Goal: Task Accomplishment & Management: Complete application form

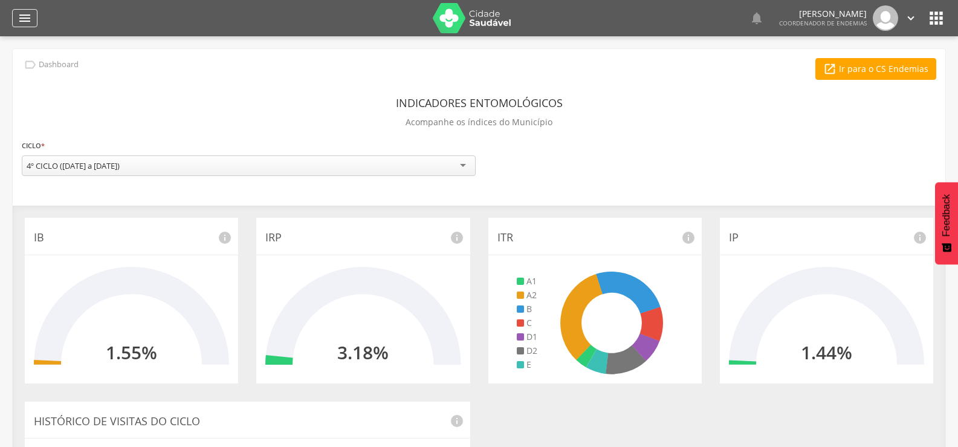
click at [18, 15] on icon "" at bounding box center [25, 18] width 15 height 15
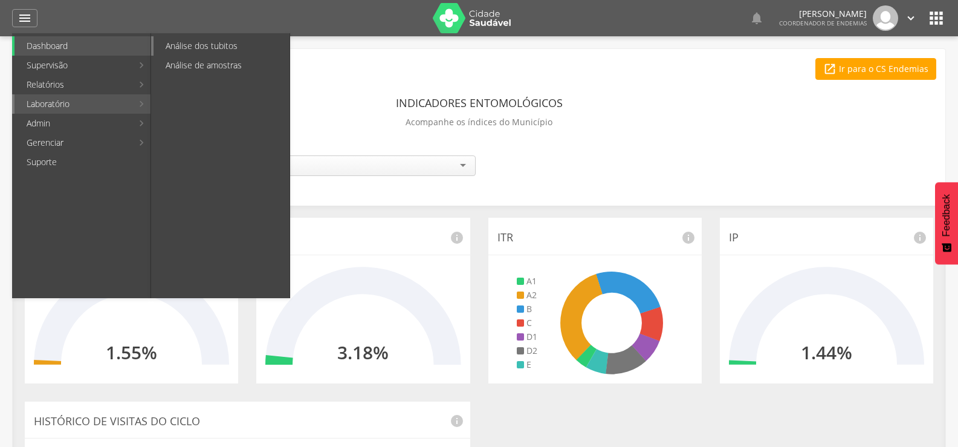
click at [201, 51] on link "Análise dos tubitos" at bounding box center [222, 45] width 136 height 19
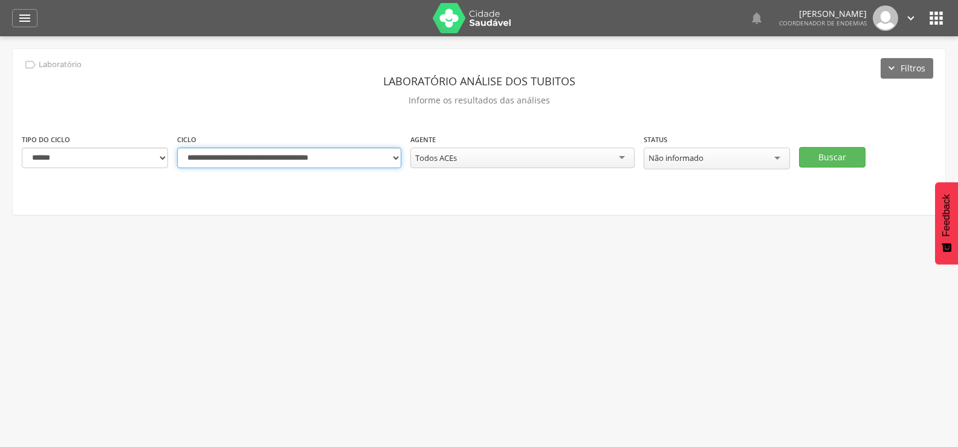
click at [395, 160] on select "**********" at bounding box center [289, 158] width 224 height 21
select select "**********"
click at [177, 148] on select "**********" at bounding box center [289, 158] width 224 height 21
click at [827, 153] on button "Buscar" at bounding box center [832, 157] width 67 height 21
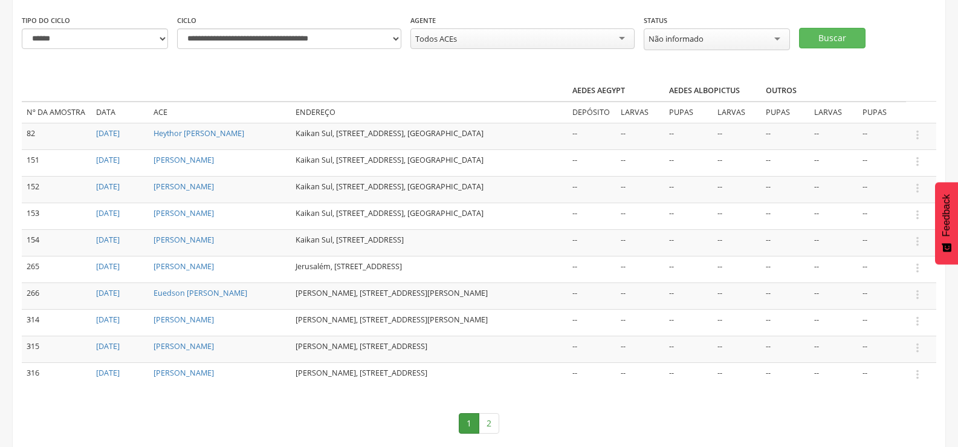
scroll to position [177, 0]
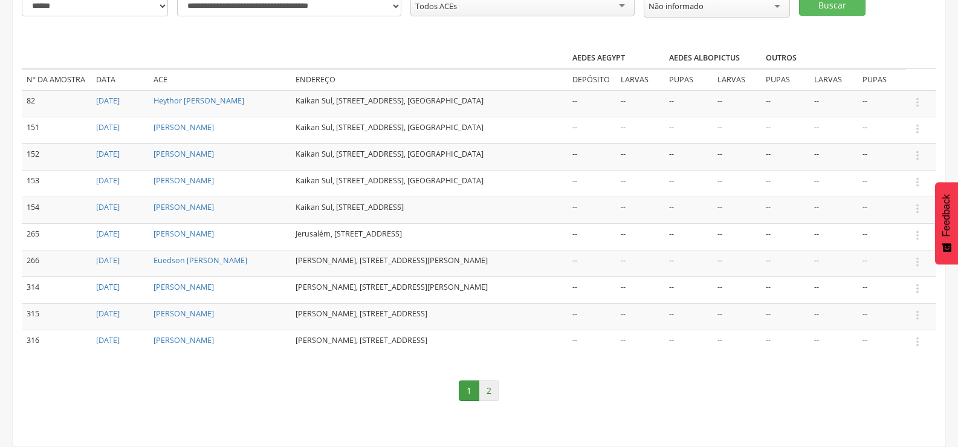
click at [490, 394] on link "2" at bounding box center [489, 390] width 21 height 21
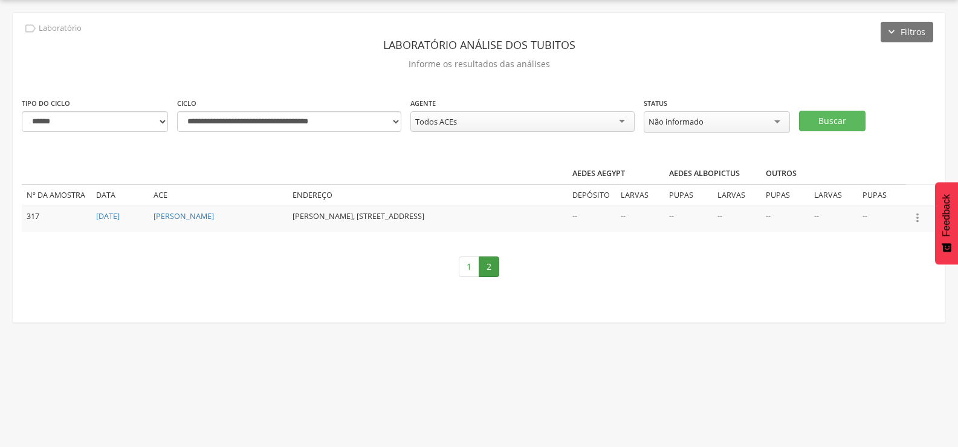
click at [912, 211] on icon "" at bounding box center [917, 217] width 13 height 13
click at [873, 193] on link "Informar resultado" at bounding box center [876, 197] width 96 height 15
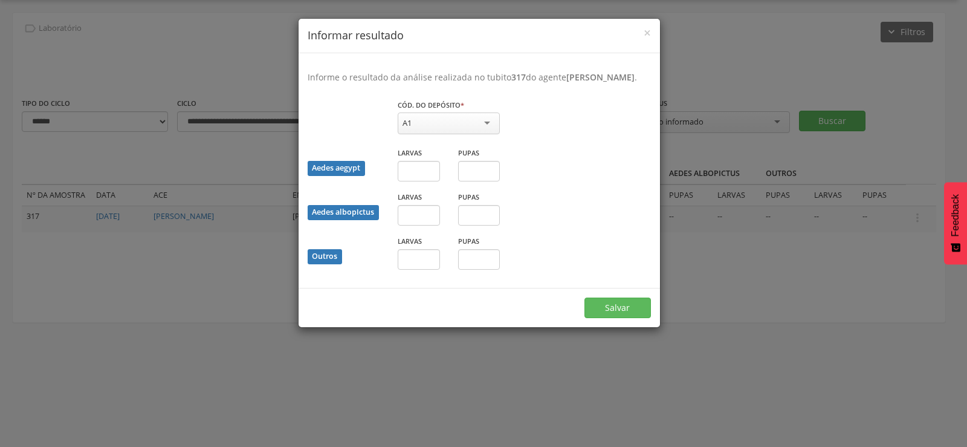
click at [431, 131] on div "A1" at bounding box center [449, 123] width 102 height 22
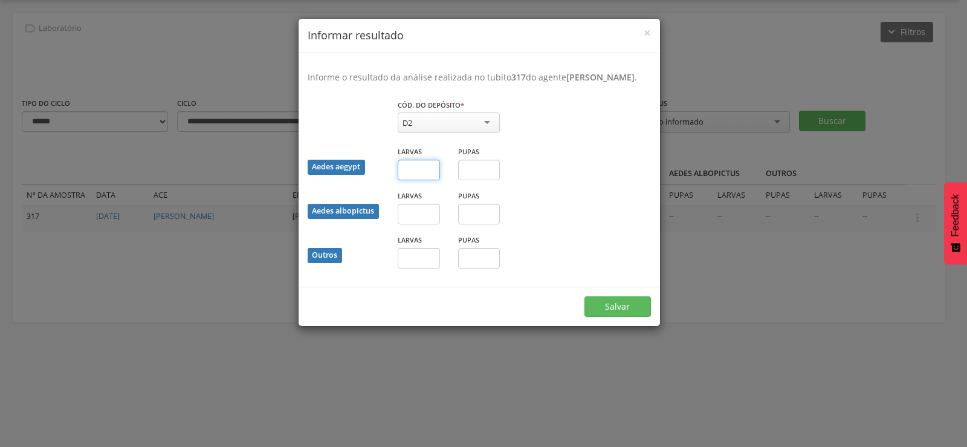
click at [415, 180] on input "text" at bounding box center [419, 170] width 42 height 21
type input "*"
click at [485, 180] on input "text" at bounding box center [479, 170] width 42 height 21
type input "*"
click at [600, 311] on button "Salvar" at bounding box center [618, 306] width 67 height 21
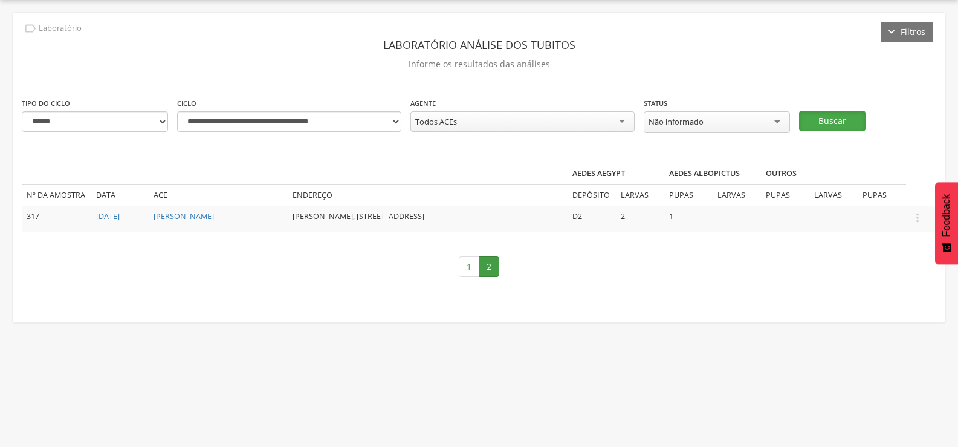
click at [827, 114] on button "Buscar" at bounding box center [832, 121] width 67 height 21
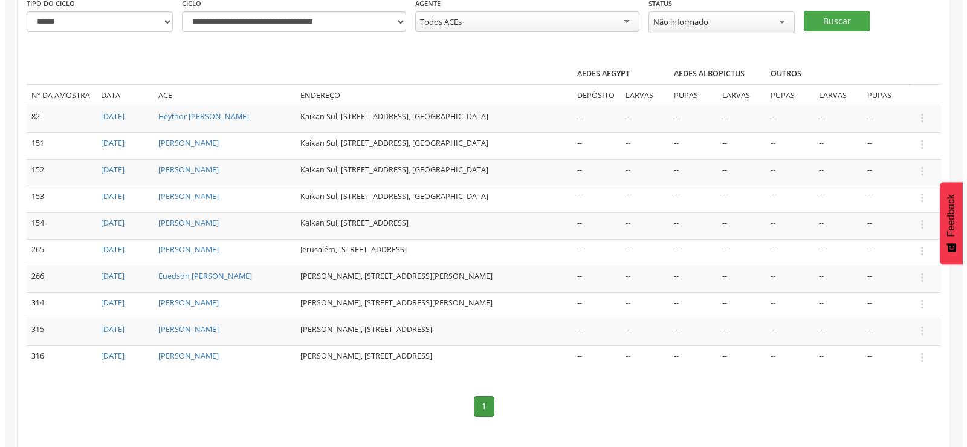
scroll to position [177, 0]
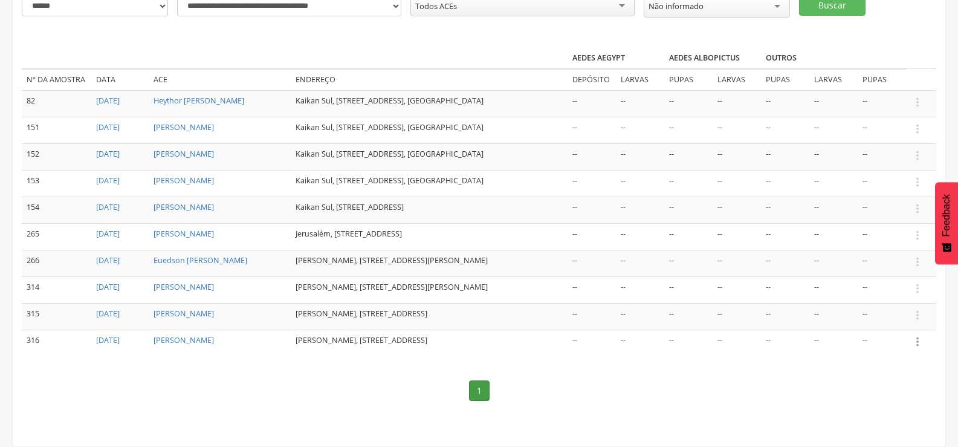
click at [920, 336] on icon "" at bounding box center [917, 341] width 13 height 13
click at [900, 314] on link "Informar resultado" at bounding box center [876, 321] width 96 height 15
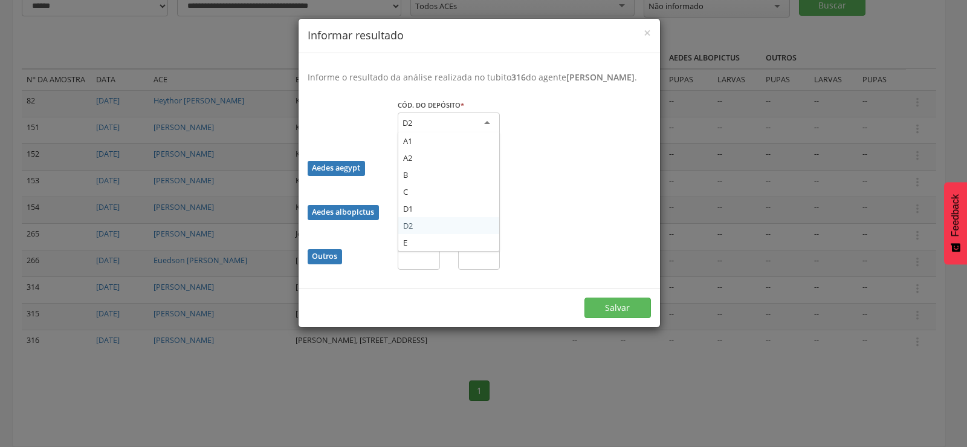
click at [449, 134] on div "D2" at bounding box center [449, 123] width 102 height 22
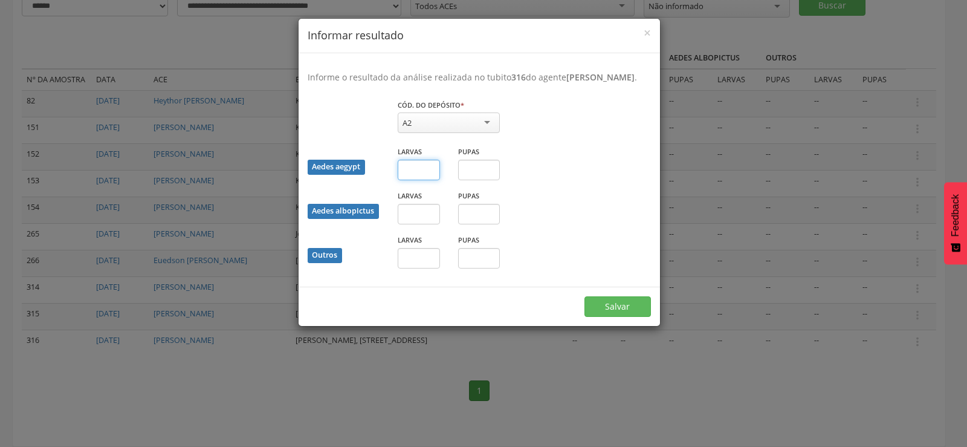
click at [414, 178] on input "text" at bounding box center [419, 170] width 42 height 21
type input "*"
click at [628, 311] on button "Salvar" at bounding box center [618, 306] width 67 height 21
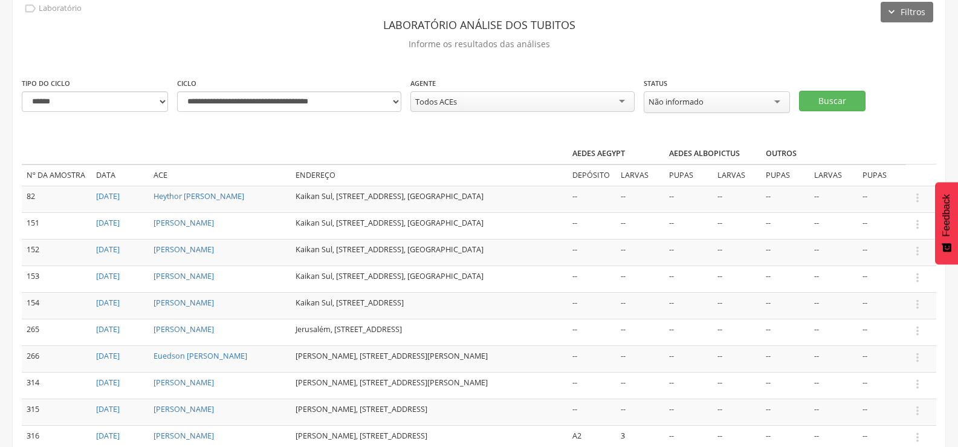
scroll to position [45, 0]
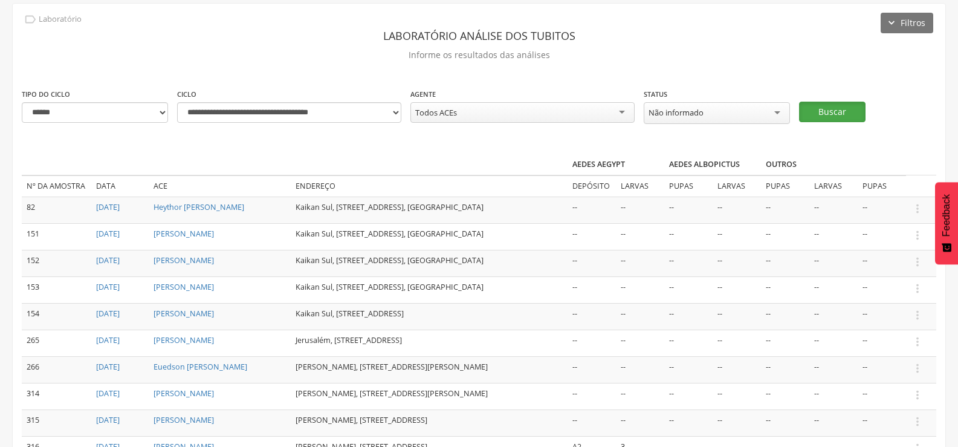
click at [833, 105] on button "Buscar" at bounding box center [832, 112] width 67 height 21
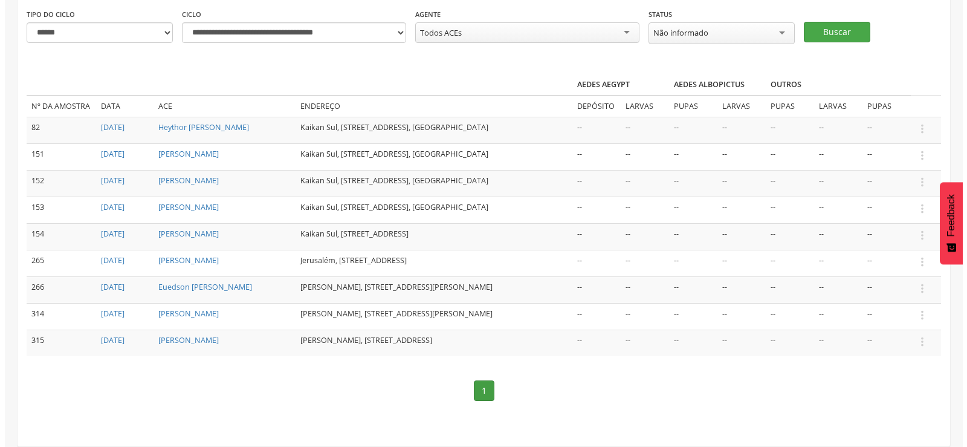
scroll to position [145, 0]
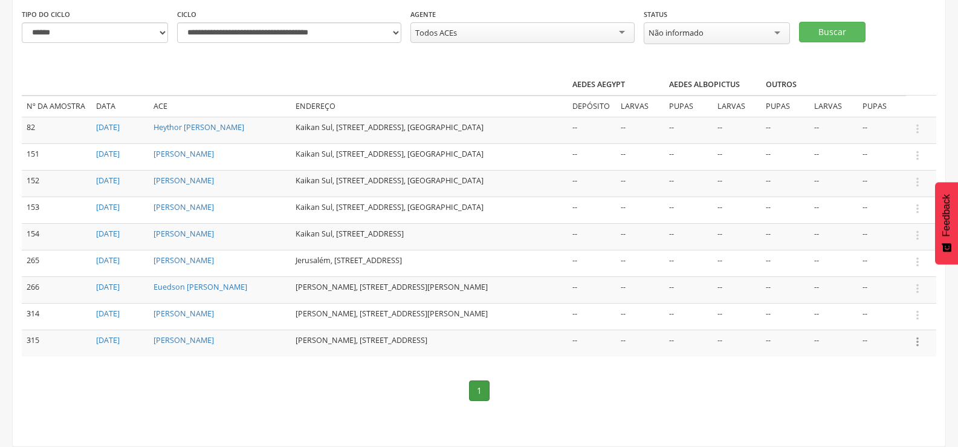
click at [918, 335] on icon "" at bounding box center [917, 341] width 13 height 13
click at [893, 314] on link "Informar resultado" at bounding box center [876, 321] width 96 height 15
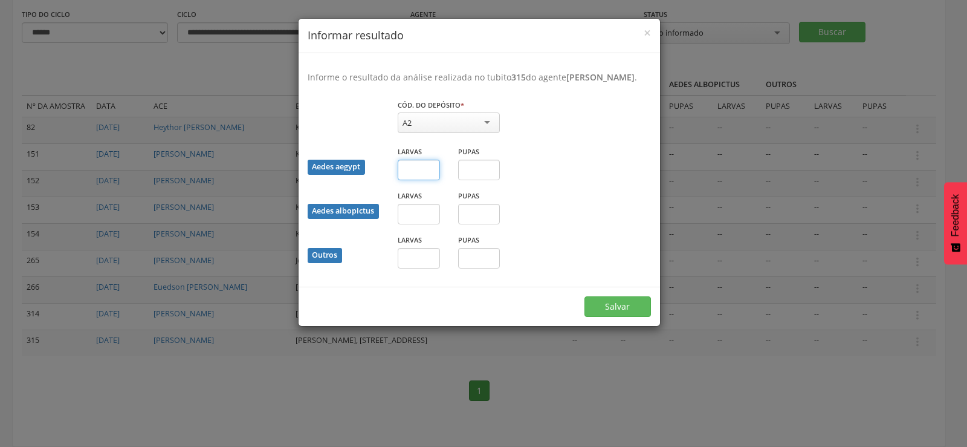
click at [430, 180] on input "text" at bounding box center [419, 170] width 42 height 21
type input "*"
click at [635, 317] on button "Salvar" at bounding box center [618, 306] width 67 height 21
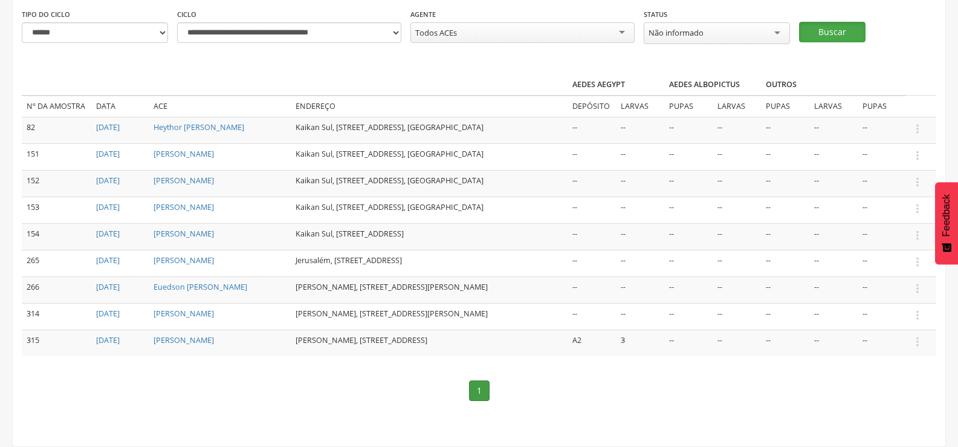
click at [841, 22] on button "Buscar" at bounding box center [832, 32] width 67 height 21
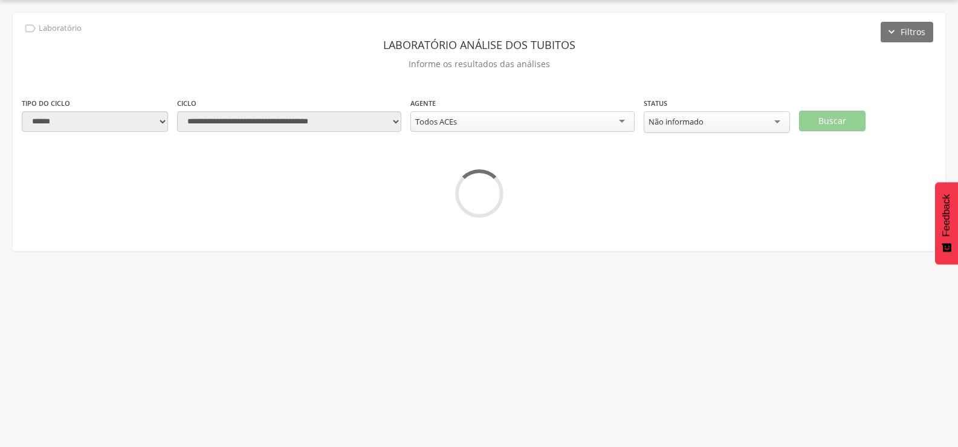
scroll to position [114, 0]
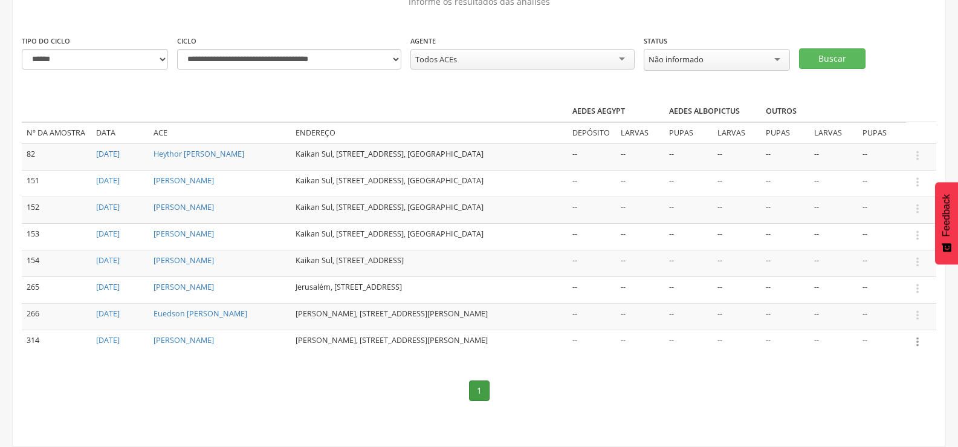
click at [918, 335] on icon "" at bounding box center [917, 341] width 13 height 13
click at [895, 314] on link "Informar resultado" at bounding box center [876, 321] width 96 height 15
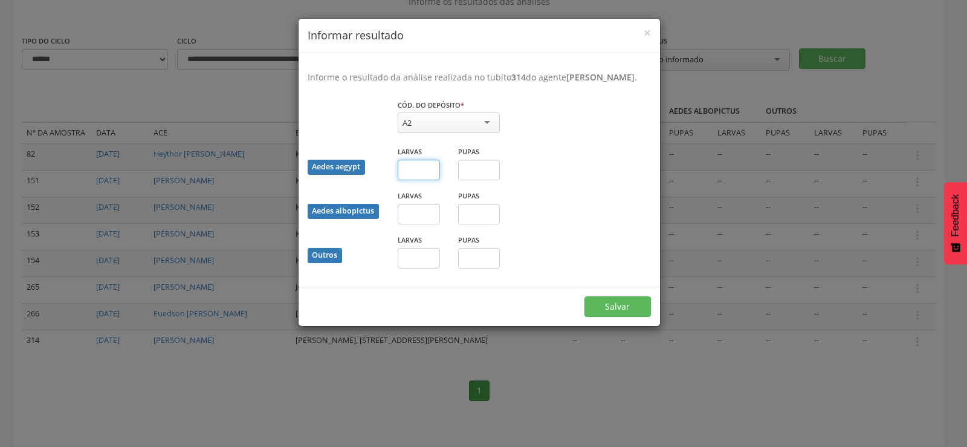
click at [405, 180] on input "text" at bounding box center [419, 170] width 42 height 21
type input "*"
click at [637, 314] on button "Salvar" at bounding box center [618, 306] width 67 height 21
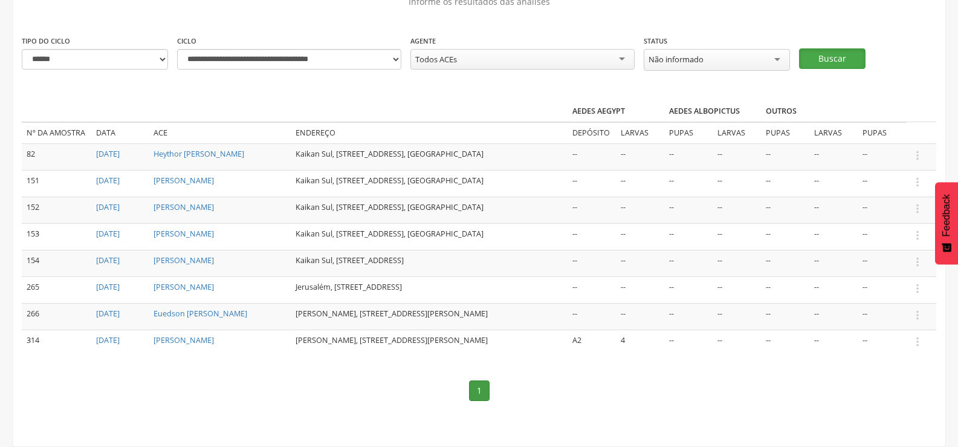
click at [836, 48] on button "Buscar" at bounding box center [832, 58] width 67 height 21
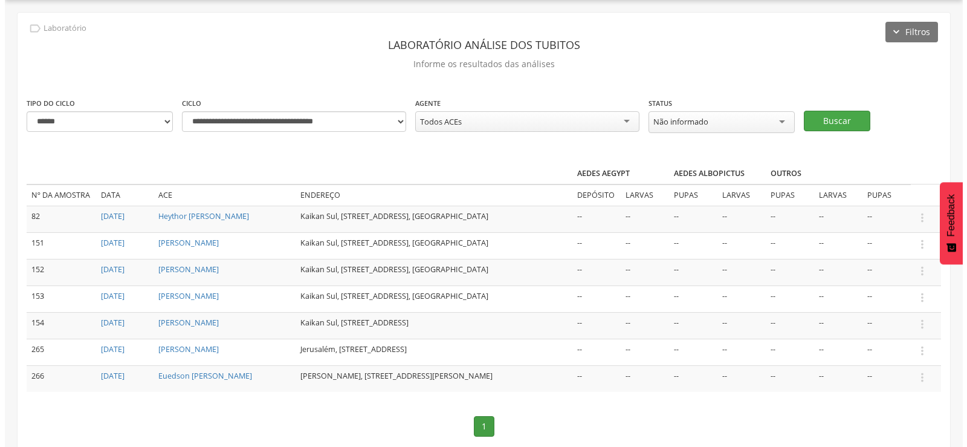
scroll to position [87, 0]
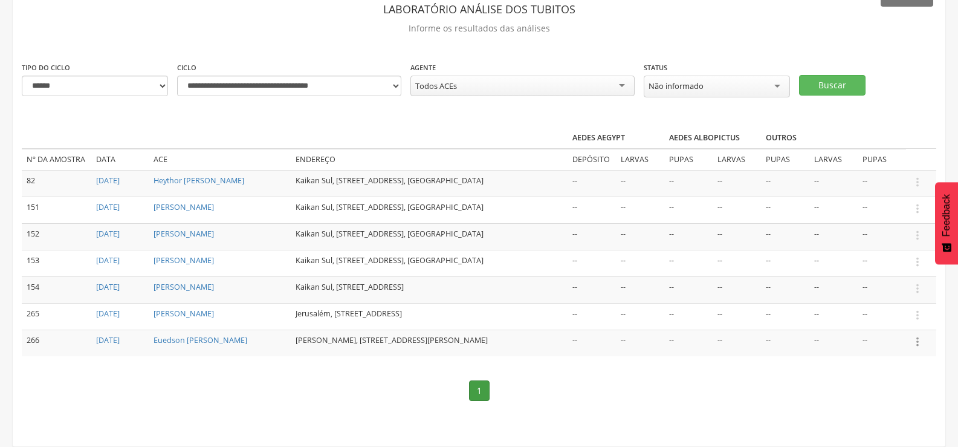
click at [918, 335] on icon "" at bounding box center [917, 341] width 13 height 13
click at [891, 314] on link "Informar resultado" at bounding box center [876, 321] width 96 height 15
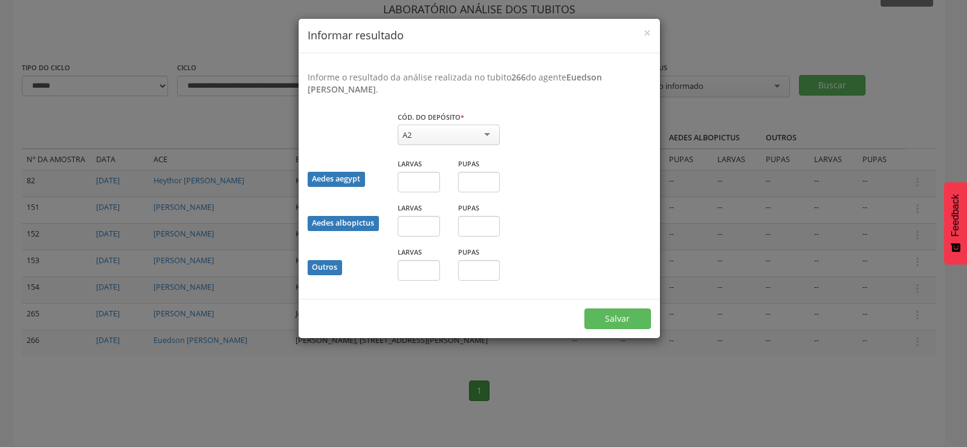
click at [474, 135] on div "A2" at bounding box center [449, 135] width 102 height 21
click at [411, 187] on input "text" at bounding box center [419, 182] width 42 height 21
type input "*"
click at [467, 183] on input "text" at bounding box center [479, 182] width 42 height 21
type input "*"
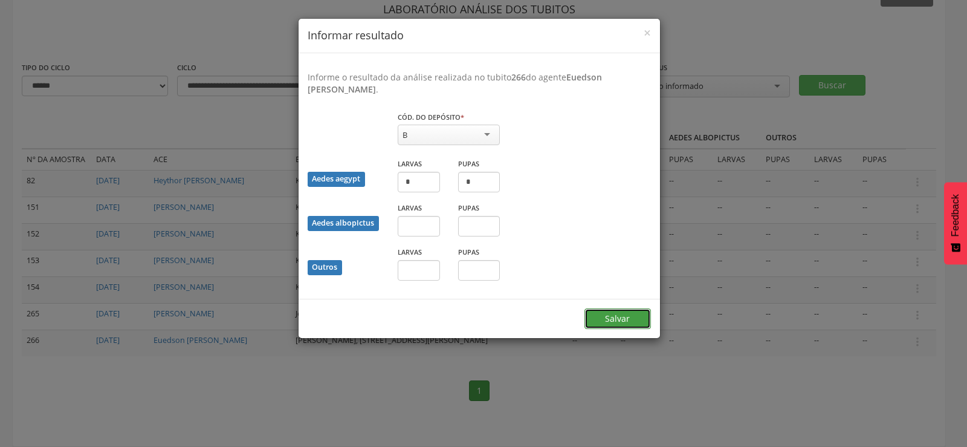
click at [623, 308] on button "Salvar" at bounding box center [618, 318] width 67 height 21
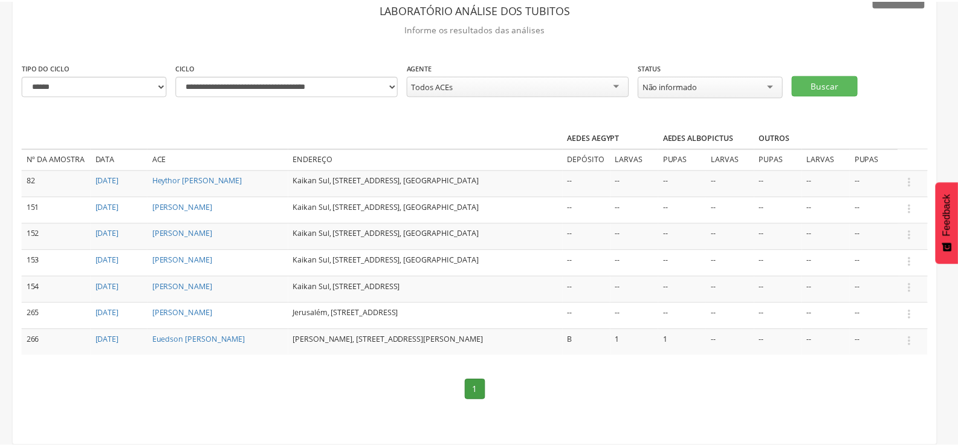
scroll to position [71, 0]
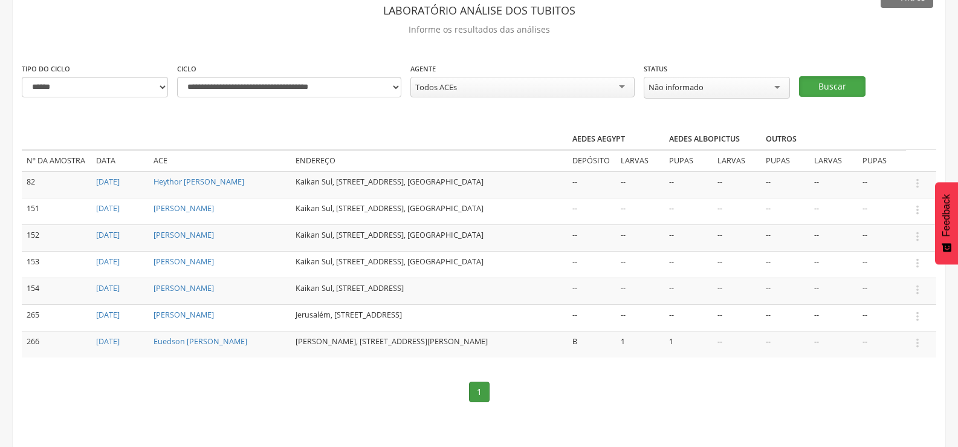
click at [859, 81] on button "Buscar" at bounding box center [832, 86] width 67 height 21
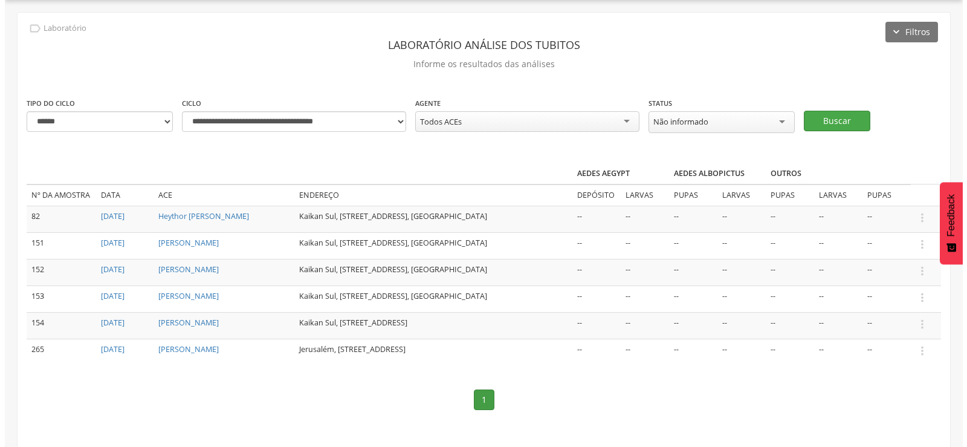
scroll to position [55, 0]
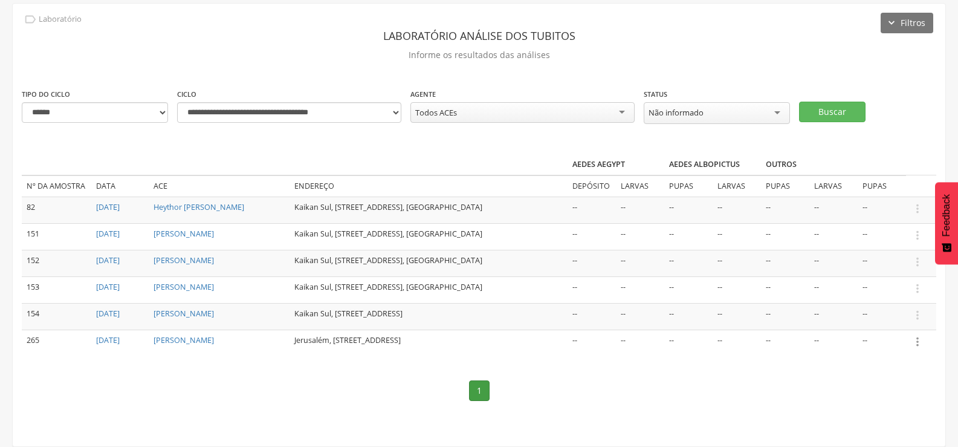
click at [917, 335] on icon "" at bounding box center [917, 341] width 13 height 13
click at [906, 314] on link "Informar resultado" at bounding box center [876, 321] width 96 height 15
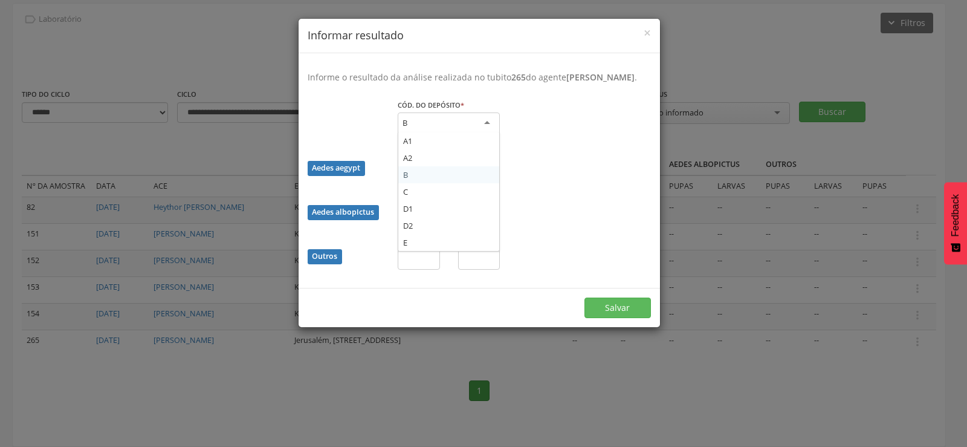
click at [455, 134] on div "B" at bounding box center [449, 123] width 102 height 22
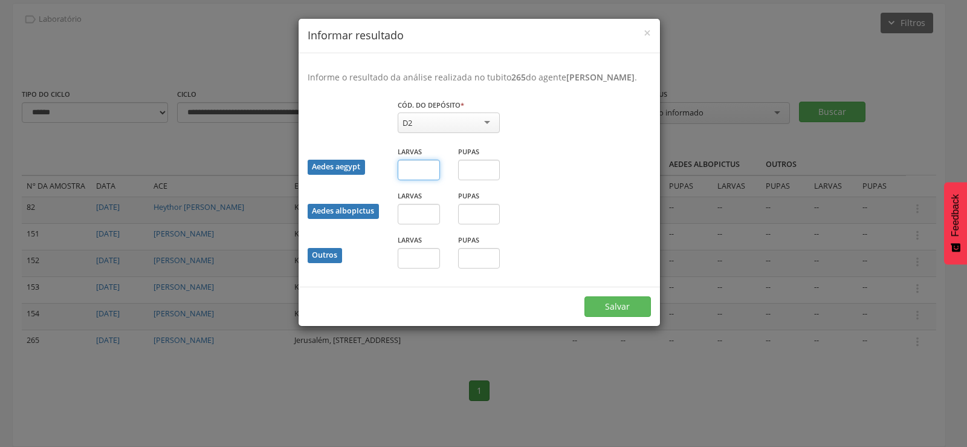
click at [418, 180] on input "text" at bounding box center [419, 170] width 42 height 21
type input "*"
click at [486, 180] on input "text" at bounding box center [479, 170] width 42 height 21
type input "*"
click at [599, 313] on button "Salvar" at bounding box center [618, 306] width 67 height 21
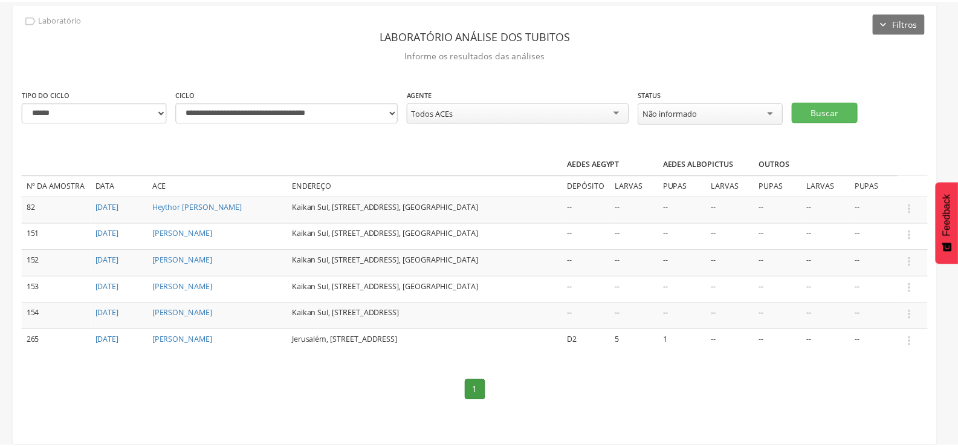
scroll to position [44, 0]
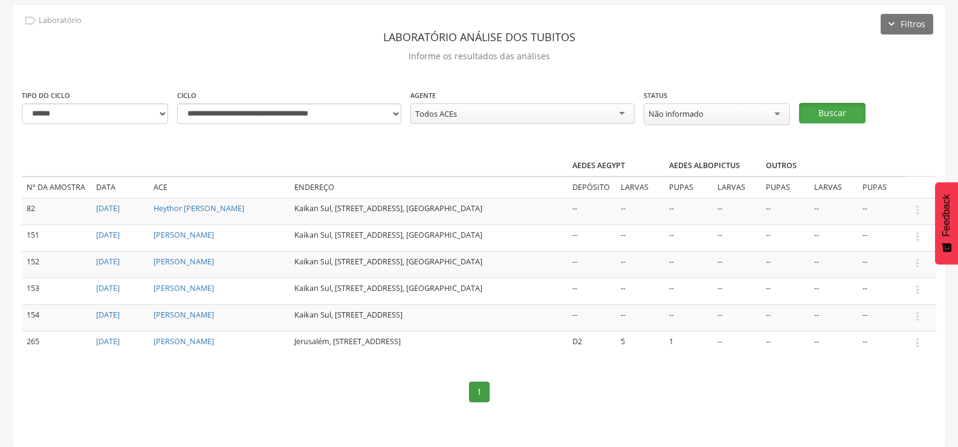
click at [829, 109] on button "Buscar" at bounding box center [832, 113] width 67 height 21
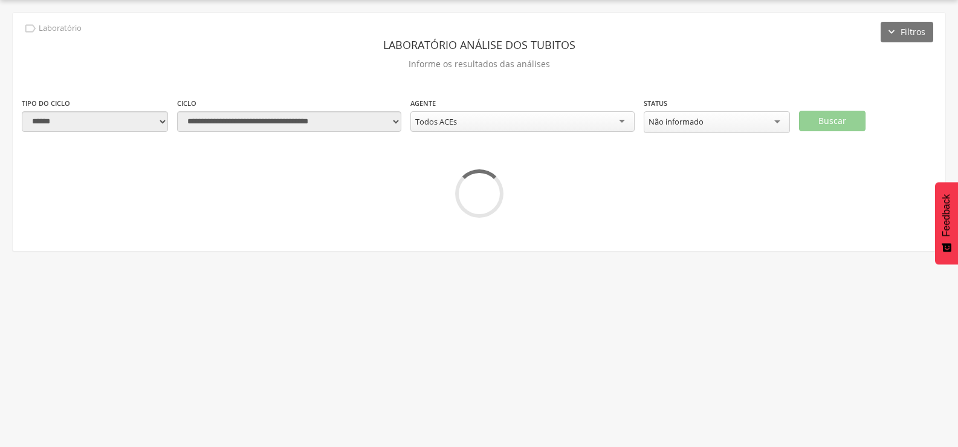
scroll to position [36, 0]
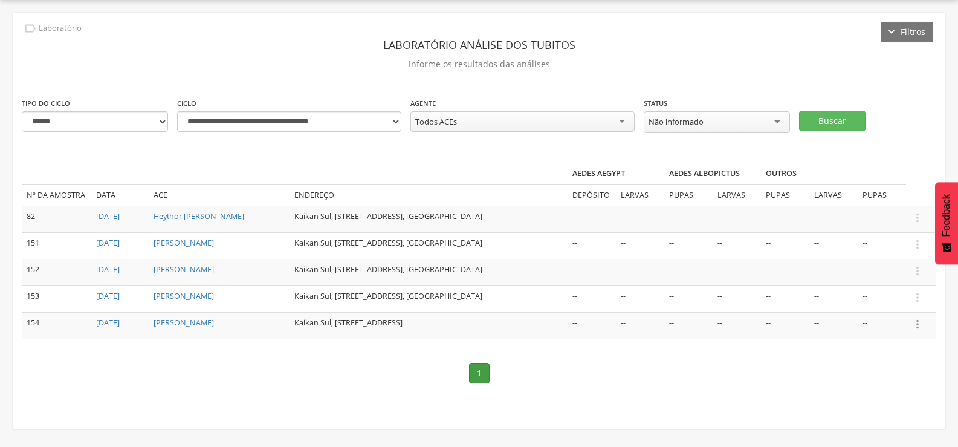
click at [914, 322] on icon "" at bounding box center [917, 323] width 13 height 13
click at [871, 300] on link "Informar resultado" at bounding box center [876, 303] width 96 height 15
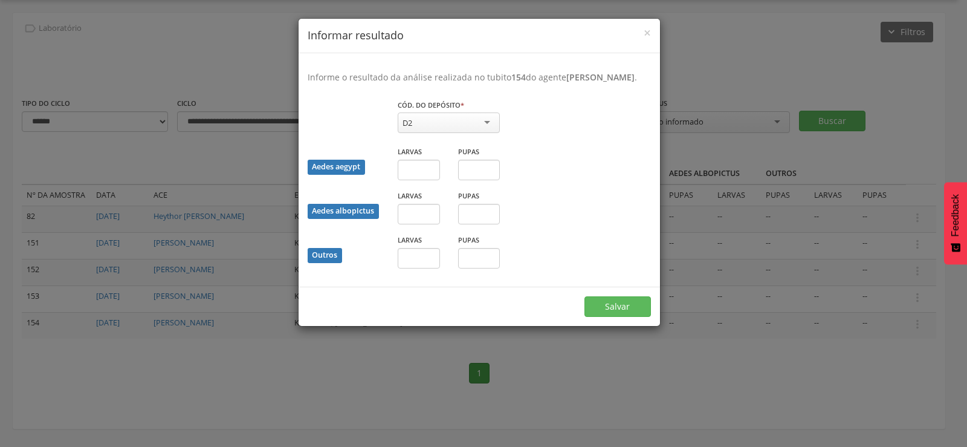
click at [440, 133] on div "D2" at bounding box center [449, 122] width 102 height 21
click at [413, 180] on input "text" at bounding box center [419, 170] width 42 height 21
type input "*"
click at [626, 317] on button "Salvar" at bounding box center [618, 306] width 67 height 21
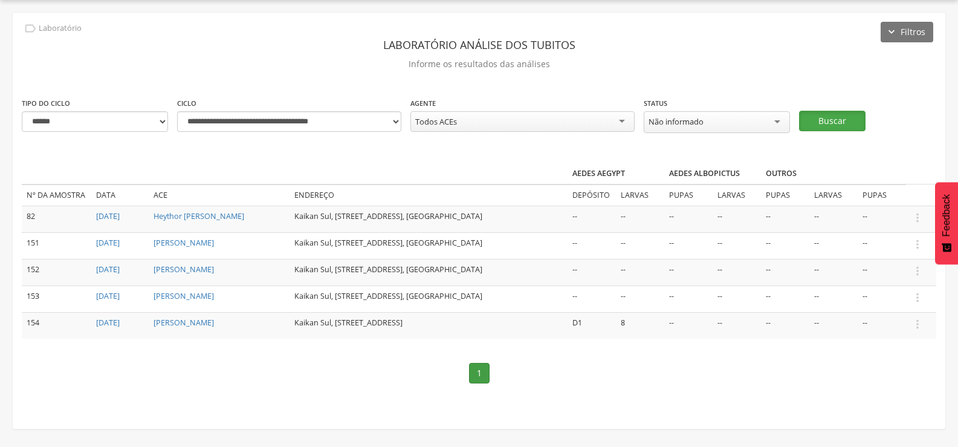
click at [846, 119] on button "Buscar" at bounding box center [832, 121] width 67 height 21
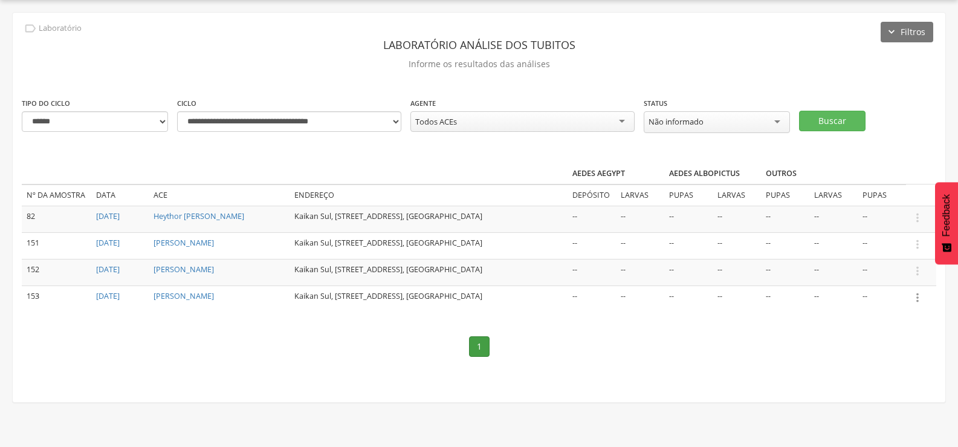
click at [917, 294] on icon "" at bounding box center [917, 297] width 13 height 13
click at [898, 273] on link "Informar resultado" at bounding box center [876, 277] width 96 height 15
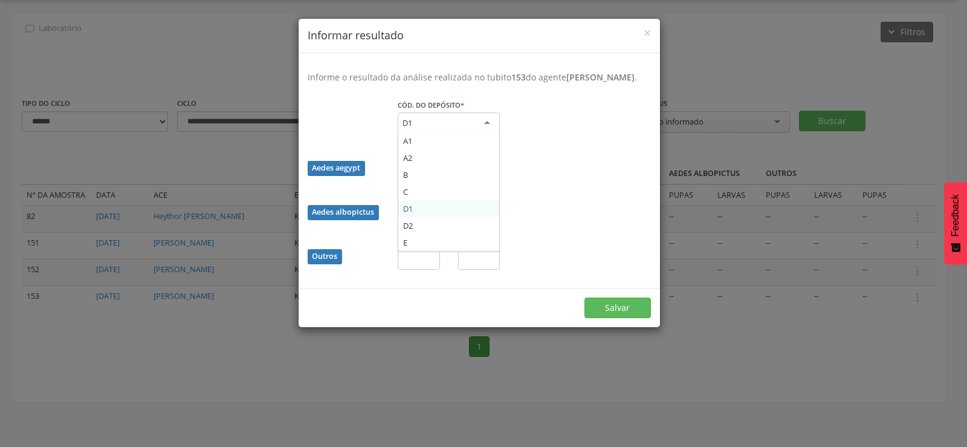
click at [472, 134] on div "D1" at bounding box center [449, 123] width 102 height 22
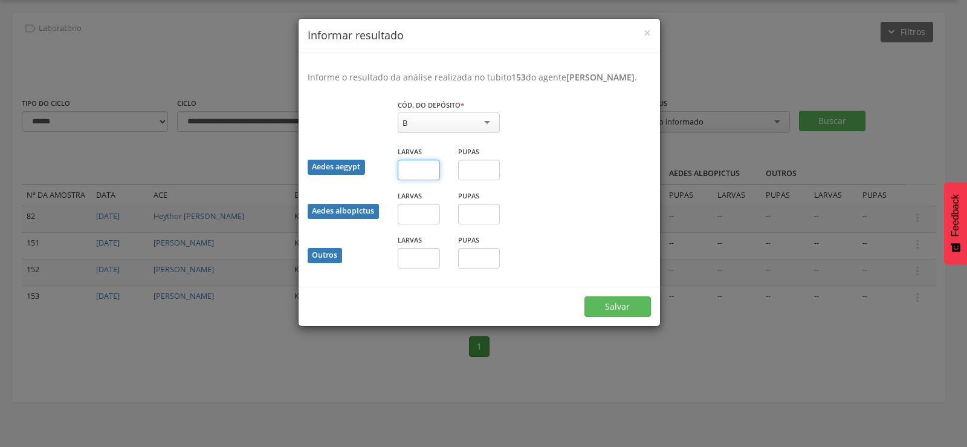
click at [406, 179] on input "text" at bounding box center [419, 170] width 42 height 21
type input "*"
drag, startPoint x: 482, startPoint y: 184, endPoint x: 481, endPoint y: 192, distance: 8.0
click at [482, 180] on input "text" at bounding box center [479, 170] width 42 height 21
type input "*"
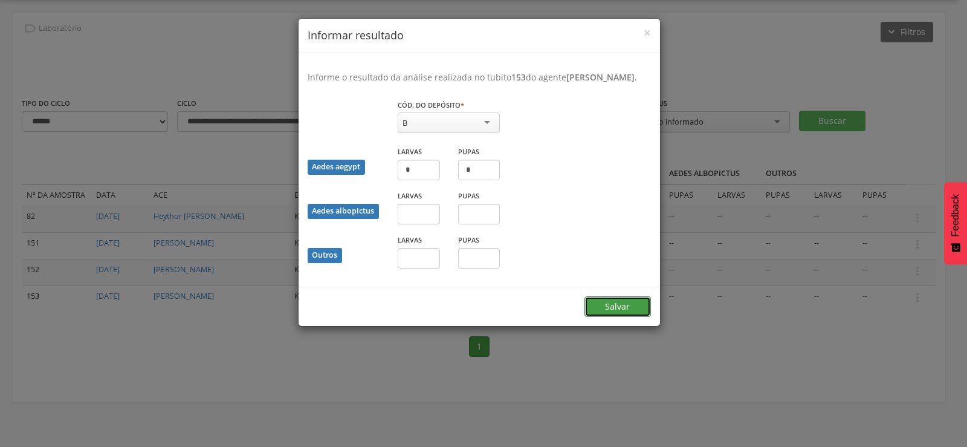
click at [611, 317] on button "Salvar" at bounding box center [618, 306] width 67 height 21
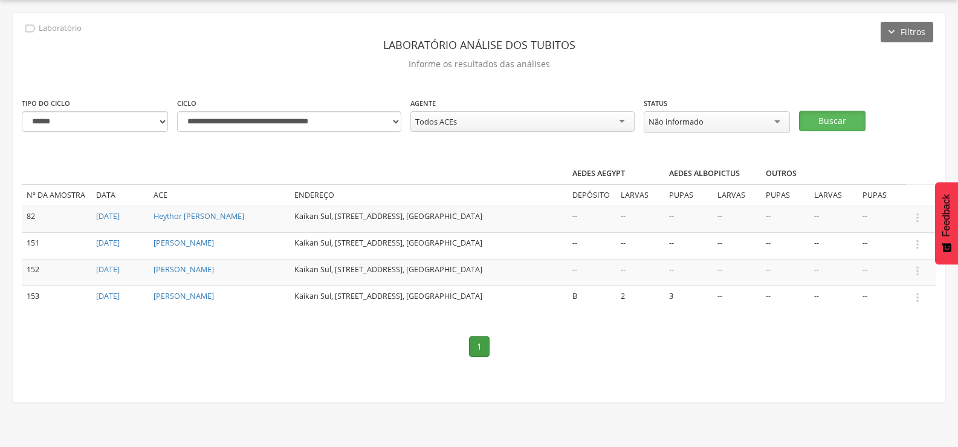
click at [843, 122] on button "Buscar" at bounding box center [832, 121] width 67 height 21
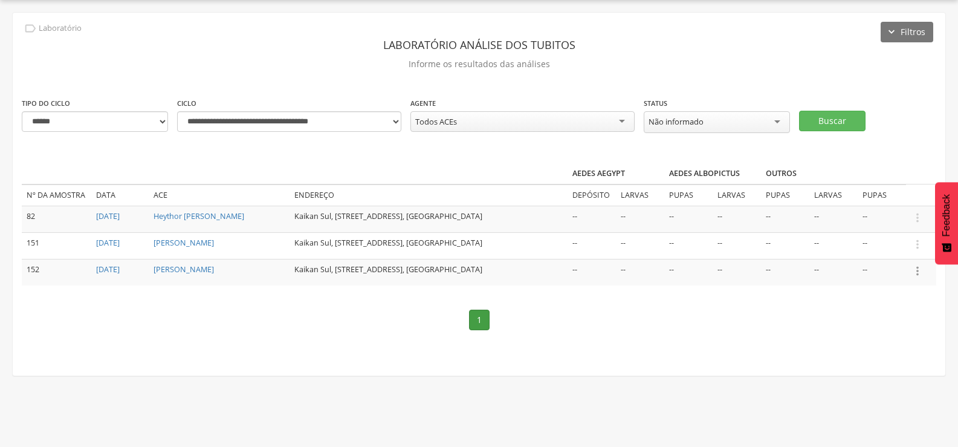
click at [916, 266] on icon "" at bounding box center [917, 270] width 13 height 13
click at [897, 246] on link "Informar resultado" at bounding box center [876, 250] width 96 height 15
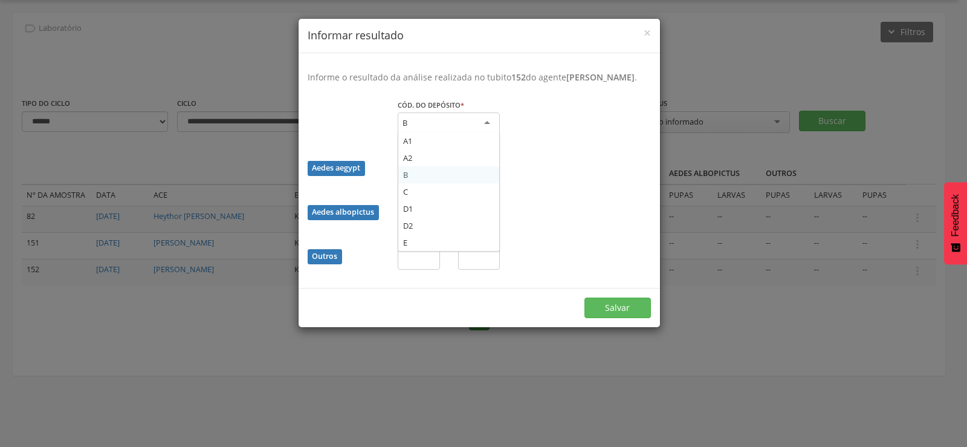
click at [455, 130] on div "B" at bounding box center [449, 123] width 102 height 22
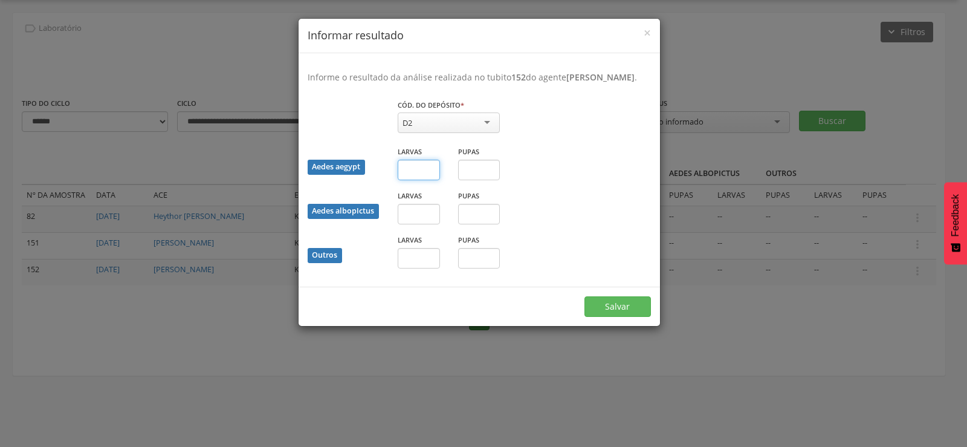
click at [420, 180] on input "text" at bounding box center [419, 170] width 42 height 21
type input "*"
click at [470, 180] on input "text" at bounding box center [479, 170] width 42 height 21
type input "*"
click at [615, 316] on button "Salvar" at bounding box center [618, 306] width 67 height 21
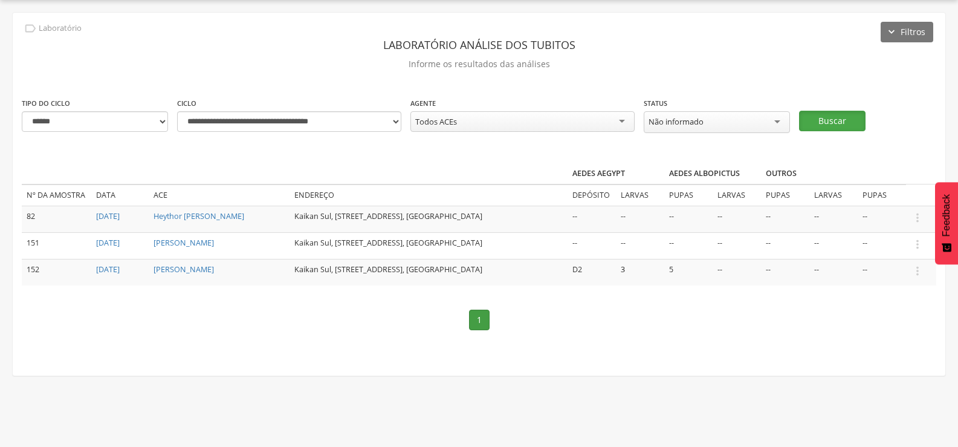
click at [843, 119] on button "Buscar" at bounding box center [832, 121] width 67 height 21
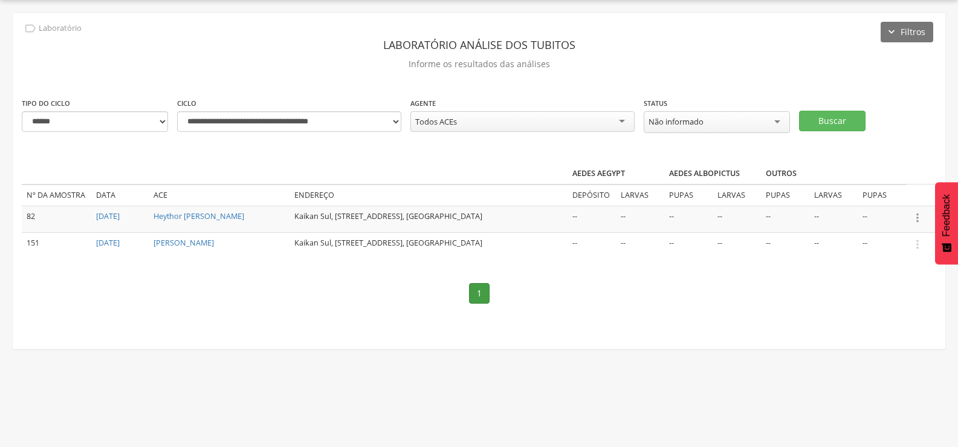
click at [915, 215] on icon "" at bounding box center [917, 217] width 13 height 13
click at [867, 194] on link "Informar resultado" at bounding box center [876, 197] width 96 height 15
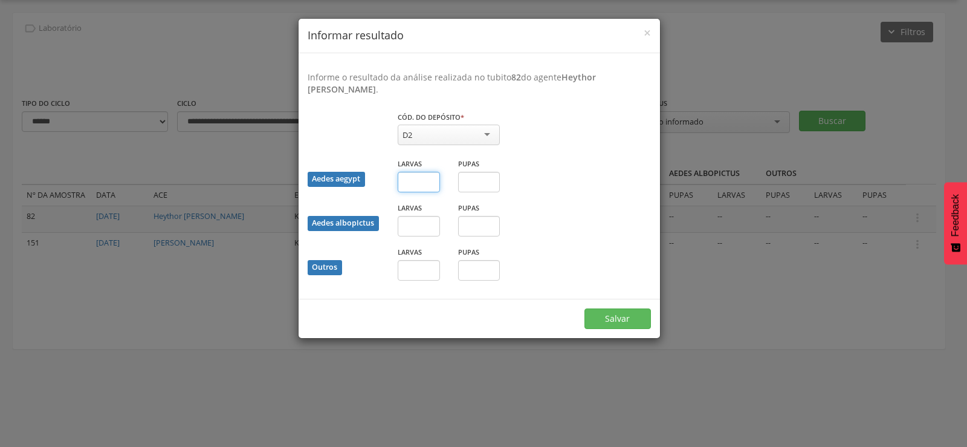
click at [424, 186] on input "text" at bounding box center [419, 182] width 42 height 21
type input "*"
click at [479, 184] on input "text" at bounding box center [479, 182] width 42 height 21
type input "*"
click at [606, 312] on button "Salvar" at bounding box center [618, 318] width 67 height 21
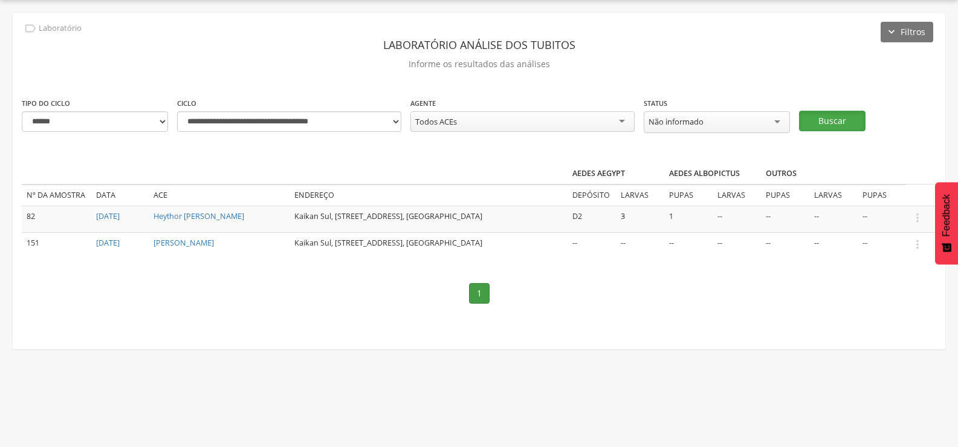
click at [826, 120] on button "Buscar" at bounding box center [832, 121] width 67 height 21
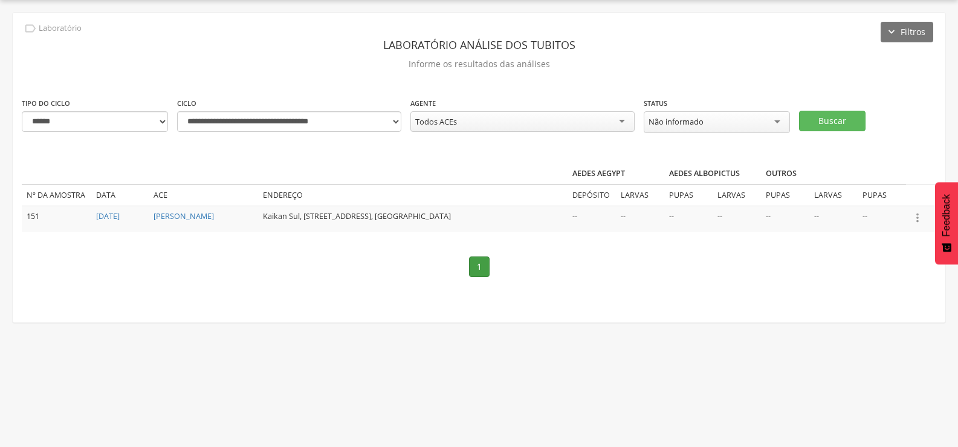
click at [918, 219] on icon "" at bounding box center [917, 217] width 13 height 13
click at [867, 193] on link "Informar resultado" at bounding box center [876, 197] width 96 height 15
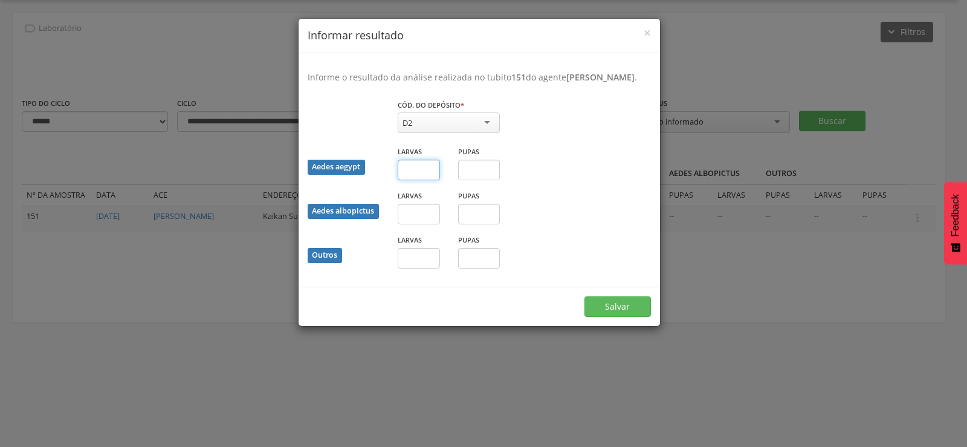
click at [415, 180] on input "text" at bounding box center [419, 170] width 42 height 21
type input "*"
click at [620, 311] on button "Salvar" at bounding box center [618, 306] width 67 height 21
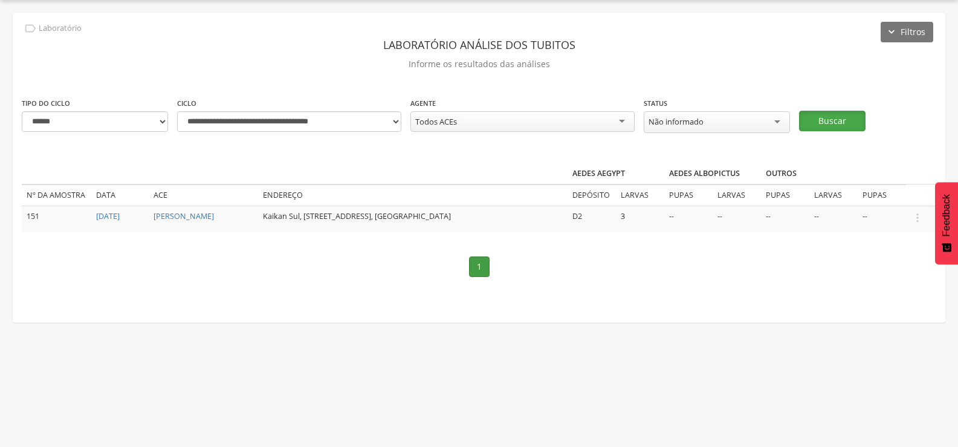
click at [836, 121] on button "Buscar" at bounding box center [832, 121] width 67 height 21
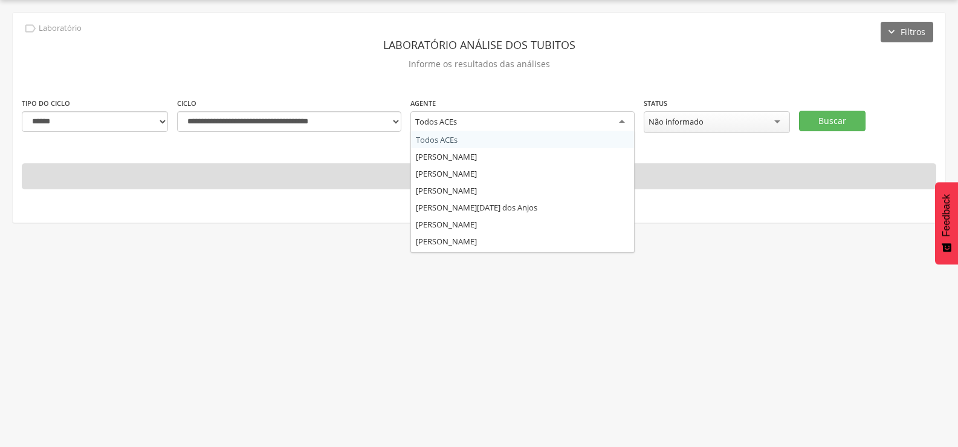
click at [493, 115] on div "Todos ACEs" at bounding box center [523, 122] width 224 height 22
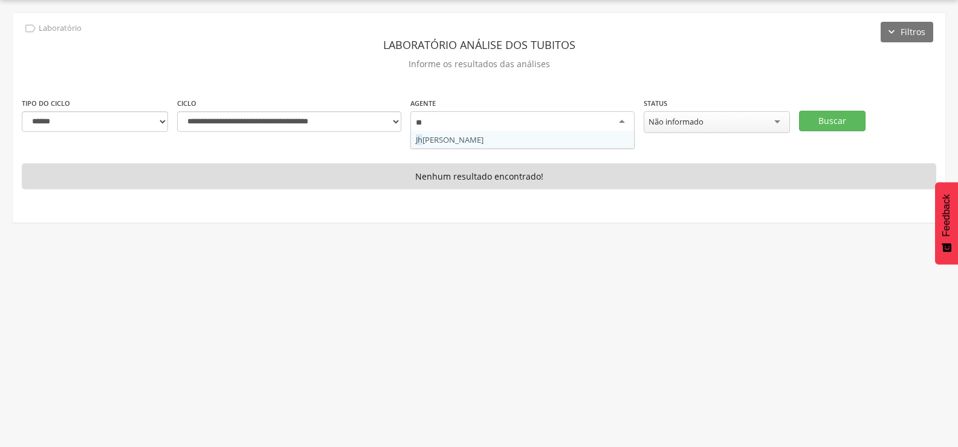
type input "***"
click at [840, 111] on button "Buscar" at bounding box center [832, 121] width 67 height 21
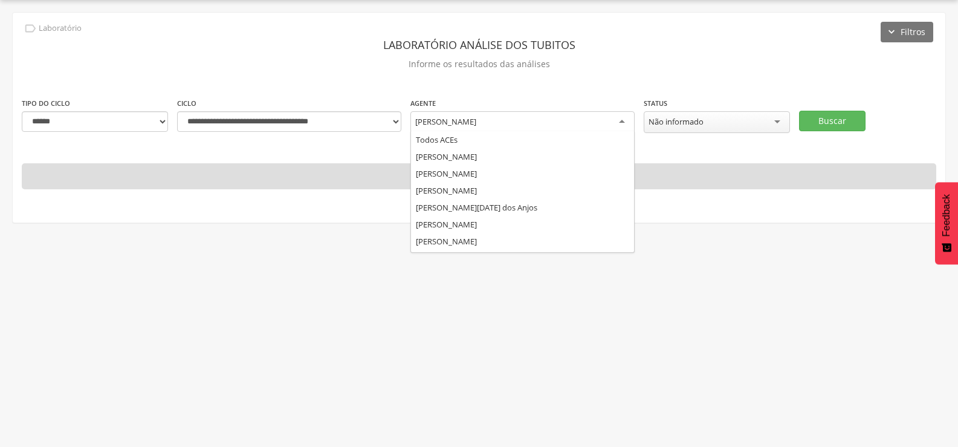
click at [540, 117] on div "[PERSON_NAME]" at bounding box center [523, 122] width 224 height 22
type input "***"
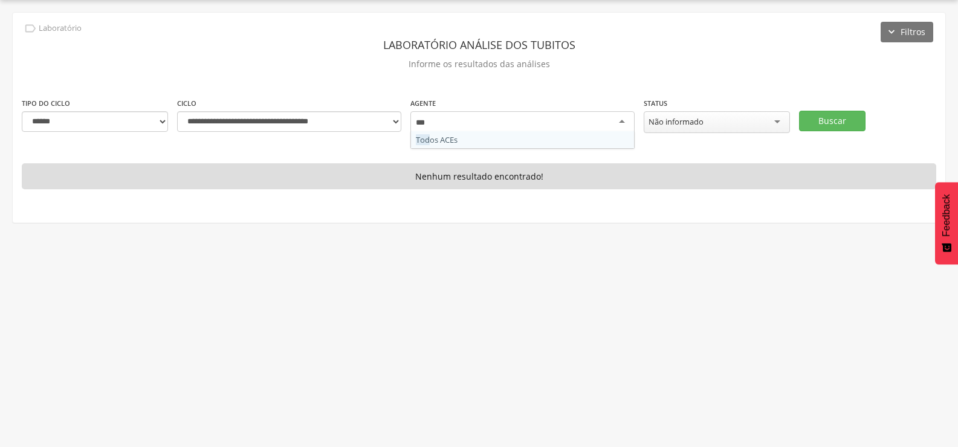
scroll to position [0, 0]
click at [837, 118] on button "Buscar" at bounding box center [832, 121] width 67 height 21
click at [159, 119] on select "**********" at bounding box center [95, 121] width 146 height 21
select select "*"
click at [22, 111] on select "**********" at bounding box center [95, 121] width 146 height 21
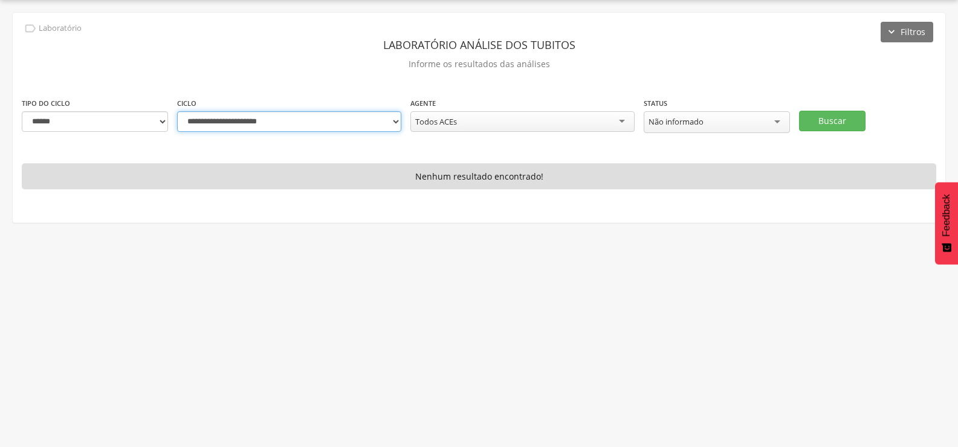
click at [397, 122] on select "**********" at bounding box center [289, 121] width 224 height 21
select select "**********"
click at [177, 111] on select "**********" at bounding box center [289, 121] width 224 height 21
click at [821, 115] on button "Buscar" at bounding box center [832, 121] width 67 height 21
